Goal: Task Accomplishment & Management: Manage account settings

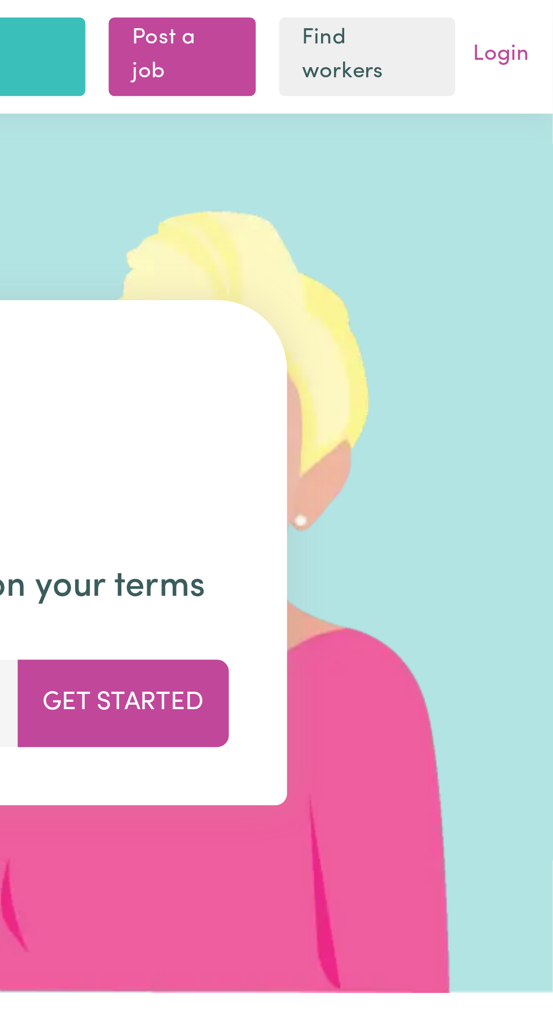
click at [539, 24] on link "Login" at bounding box center [533, 21] width 27 height 17
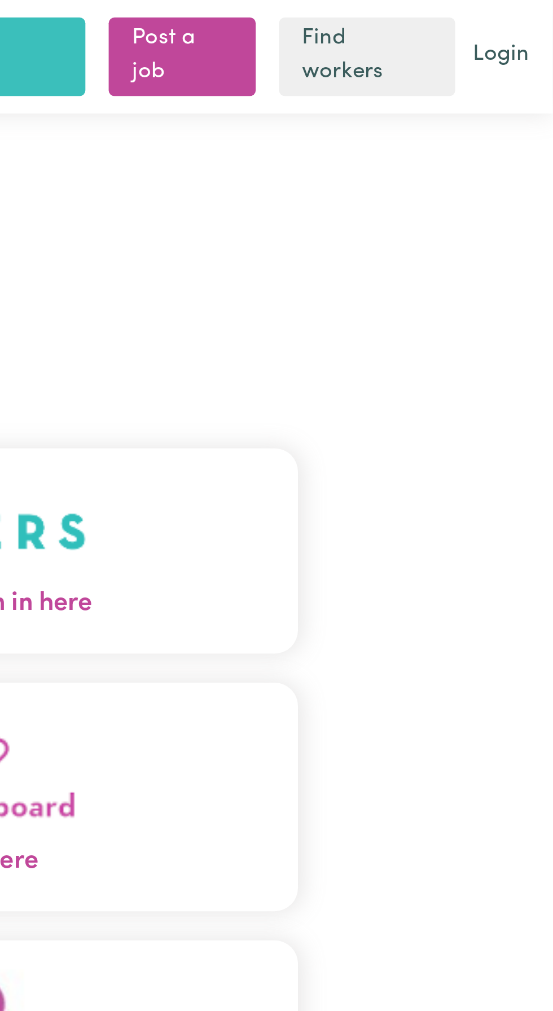
click at [420, 232] on button "Care workers and care seekers sign in here" at bounding box center [276, 213] width 355 height 79
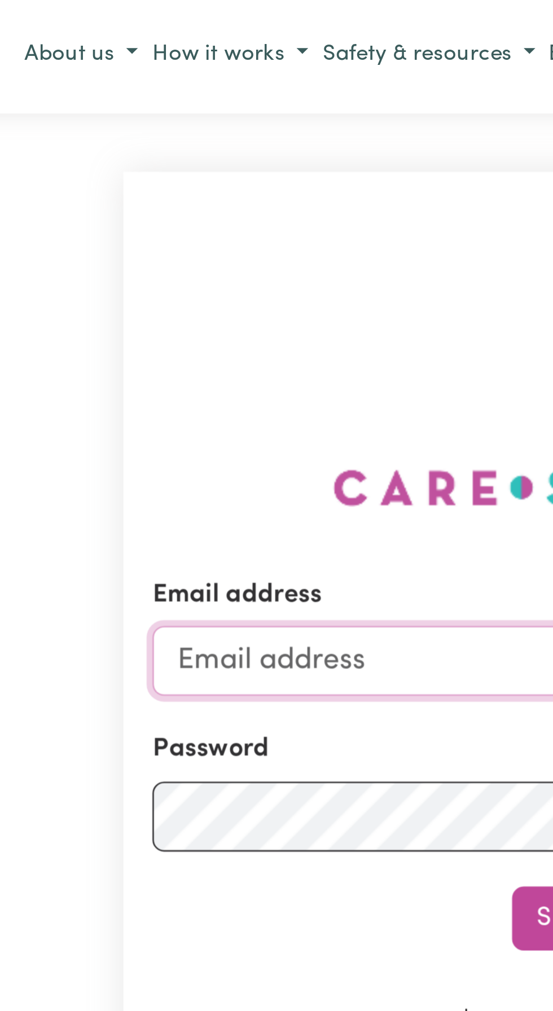
click at [164, 270] on input "Email address" at bounding box center [276, 256] width 332 height 27
type input "[EMAIL_ADDRESS][DOMAIN_NAME]"
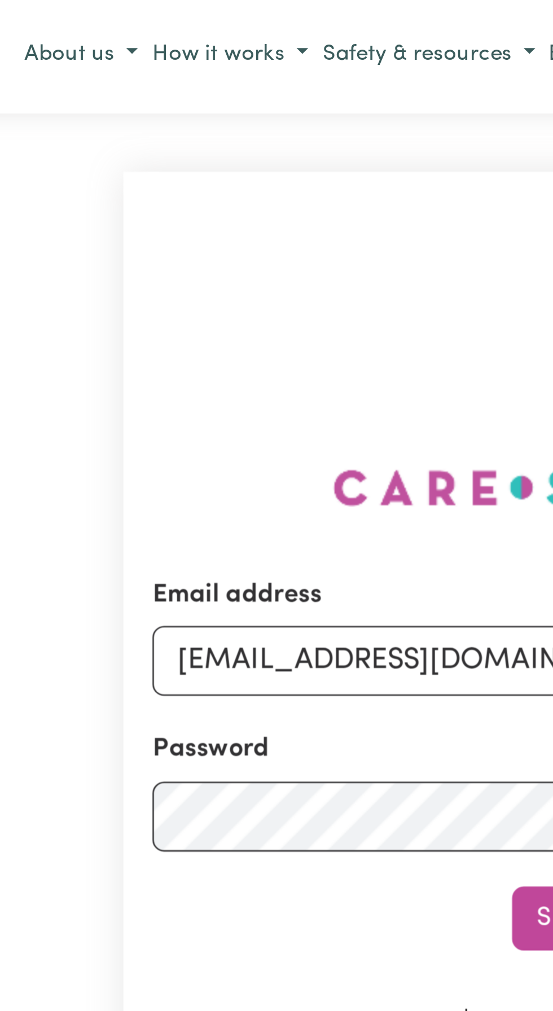
click at [249, 344] on button "Sign In" at bounding box center [276, 356] width 54 height 25
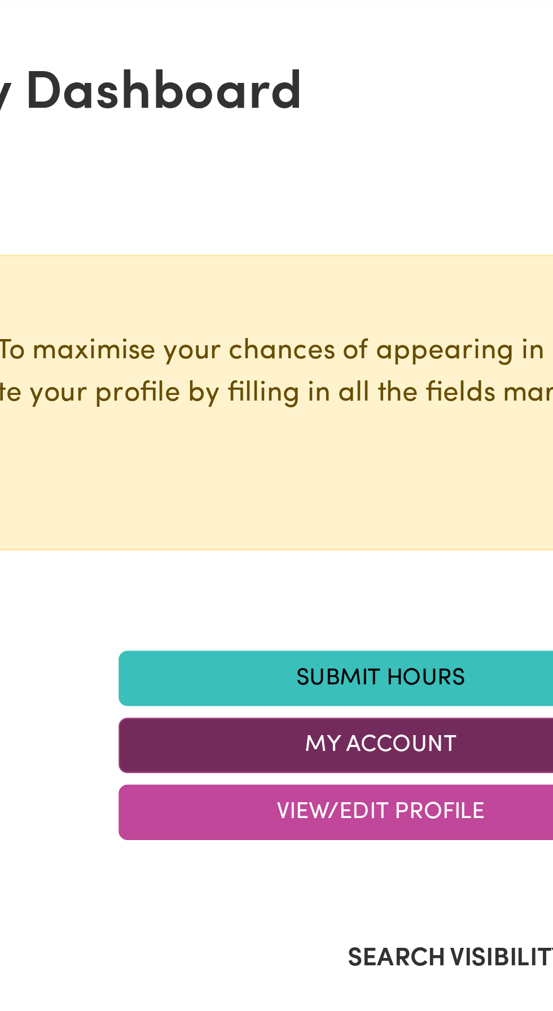
click at [375, 337] on button "My Account" at bounding box center [377, 335] width 203 height 21
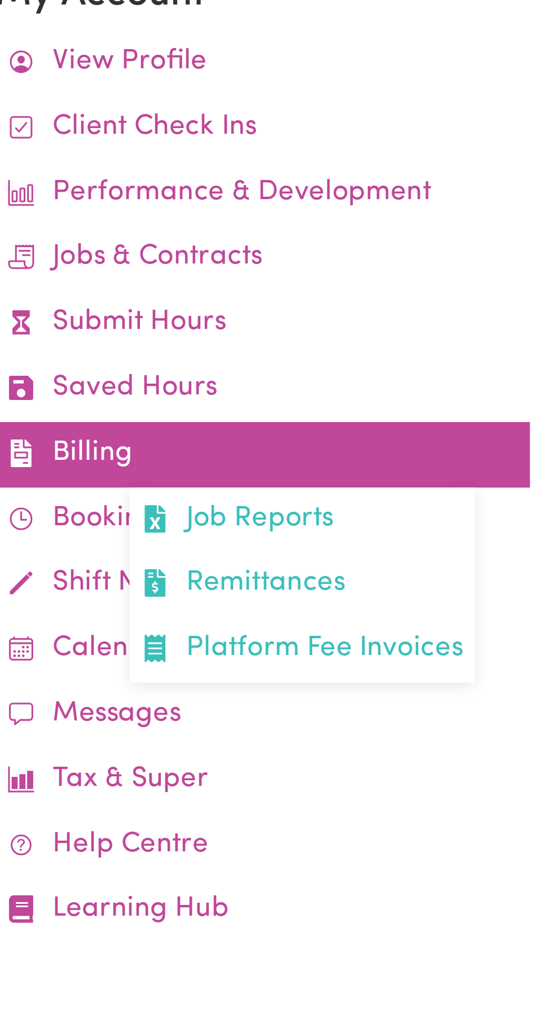
click at [380, 221] on link "Billing Job Reports Remittances Platform Fee Invoices" at bounding box center [440, 222] width 207 height 25
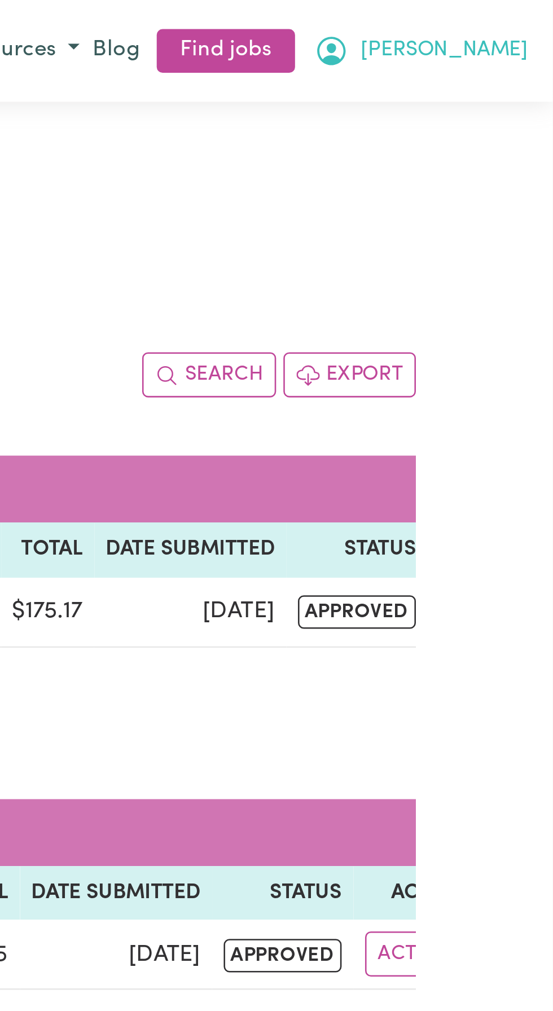
click at [535, 20] on span "[PERSON_NAME]" at bounding box center [510, 20] width 65 height 12
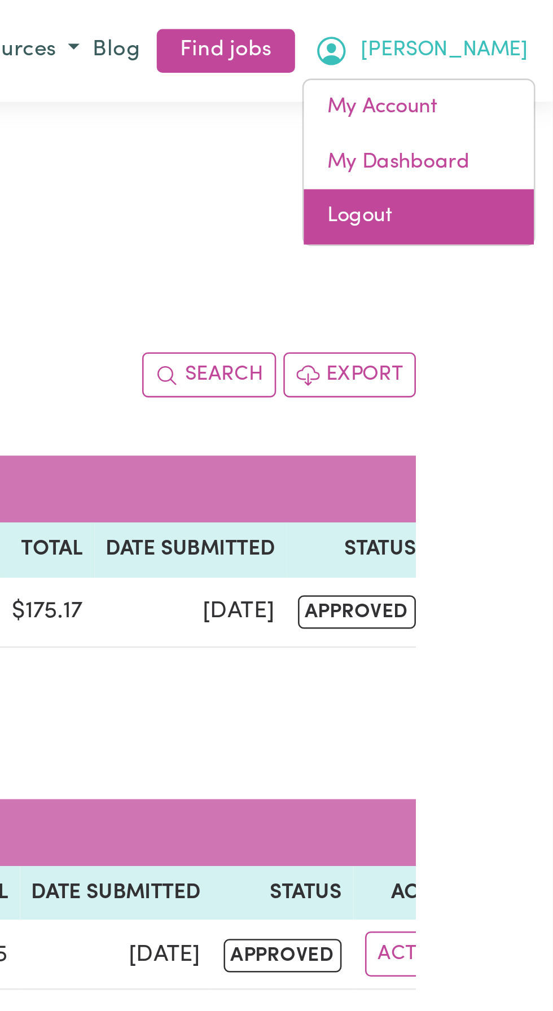
click at [479, 85] on link "Logout" at bounding box center [500, 83] width 89 height 21
